Goal: Navigation & Orientation: Understand site structure

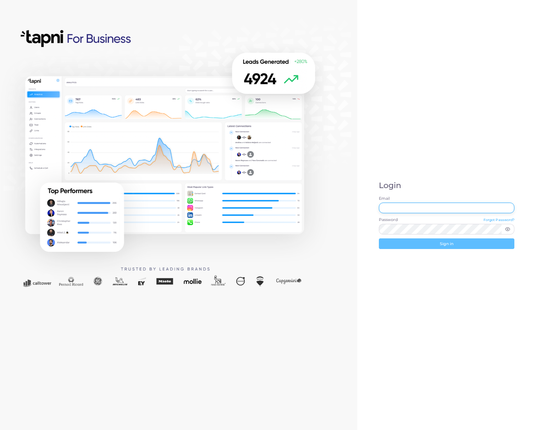
paste input "**********"
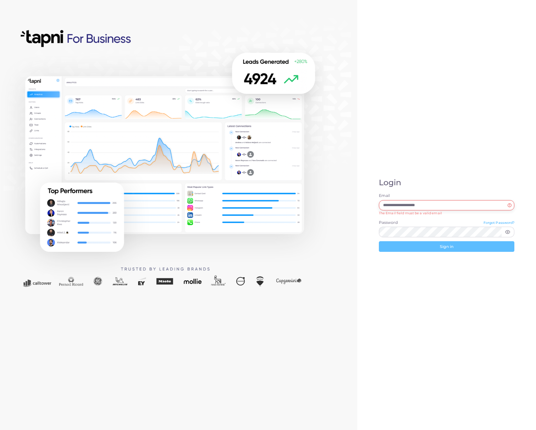
drag, startPoint x: 397, startPoint y: 206, endPoint x: 355, endPoint y: 205, distance: 41.5
click at [355, 205] on div "**********" at bounding box center [268, 215] width 536 height 430
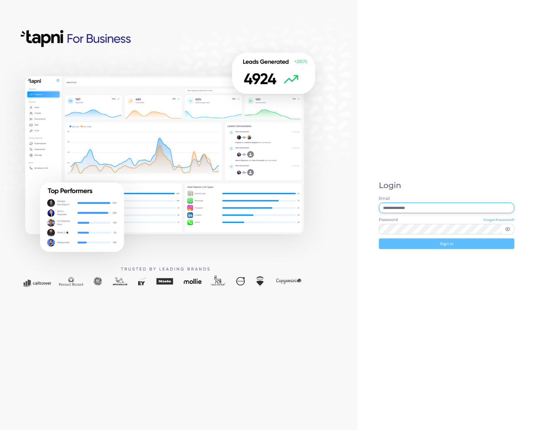
type input "**********"
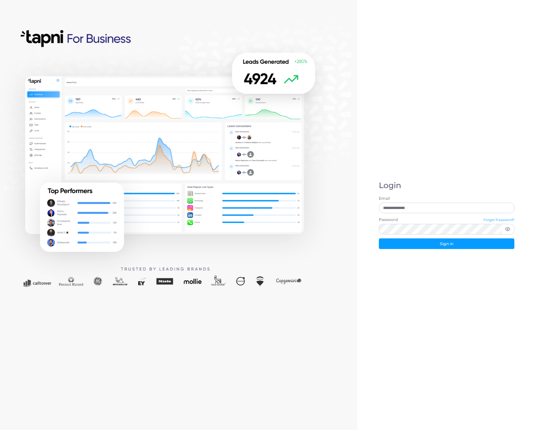
click at [507, 229] on icon at bounding box center [507, 229] width 5 height 5
click at [420, 241] on button "Sign in" at bounding box center [447, 244] width 136 height 11
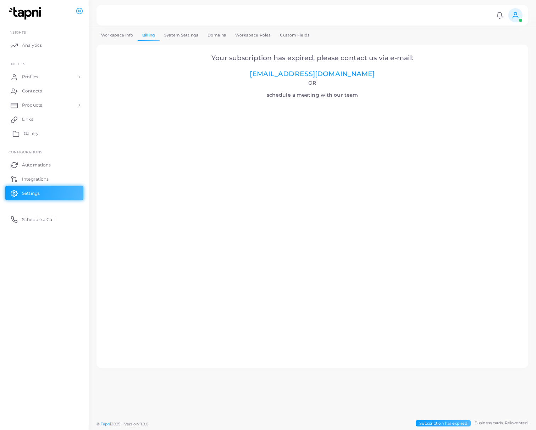
click at [30, 131] on span "Gallery" at bounding box center [31, 133] width 15 height 6
click at [27, 41] on link "Analytics" at bounding box center [44, 45] width 78 height 14
click at [30, 105] on span "Products" at bounding box center [34, 105] width 20 height 6
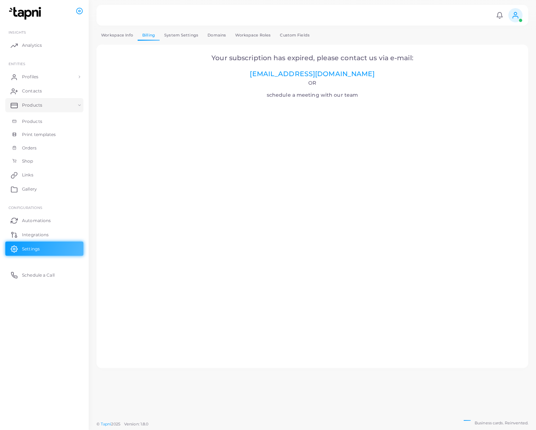
click at [26, 13] on img at bounding box center [25, 13] width 39 height 13
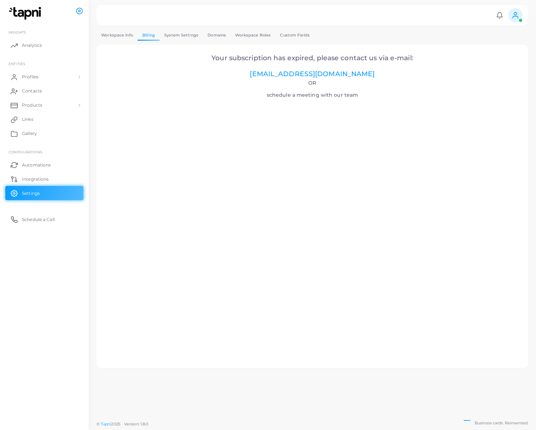
click at [80, 12] on circle at bounding box center [80, 11] width 2 height 2
click at [80, 12] on icon at bounding box center [79, 10] width 7 height 7
click at [80, 12] on circle at bounding box center [80, 11] width 2 height 2
click at [80, 12] on icon at bounding box center [79, 10] width 7 height 7
click at [80, 12] on circle at bounding box center [80, 11] width 2 height 2
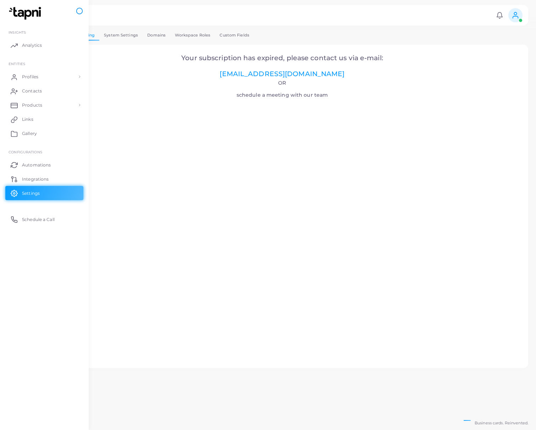
click at [80, 12] on icon at bounding box center [79, 10] width 7 height 7
